Goal: Information Seeking & Learning: Learn about a topic

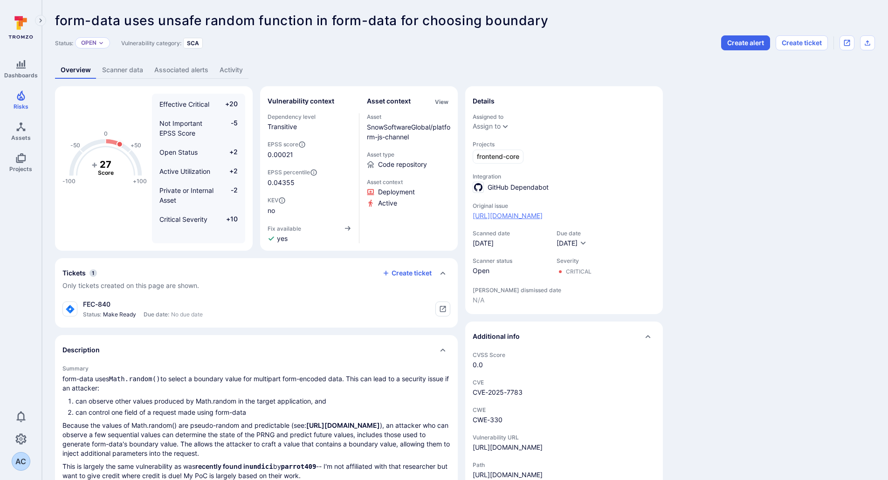
click at [533, 216] on link "https://github.com/SnowSoftwareGlobal/platform-js-channel/security/dependabot/49" at bounding box center [507, 215] width 70 height 9
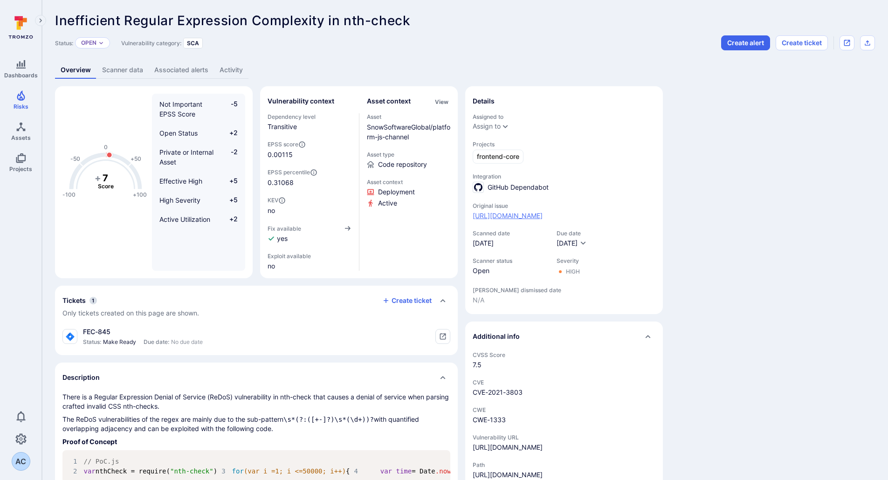
click at [536, 214] on link "[URL][DOMAIN_NAME]" at bounding box center [507, 215] width 70 height 9
